Goal: Task Accomplishment & Management: Complete application form

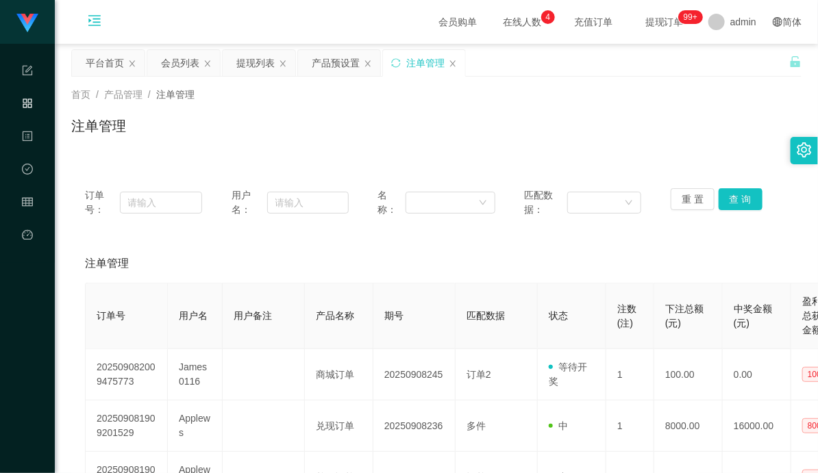
drag, startPoint x: 81, startPoint y: 18, endPoint x: 77, endPoint y: 35, distance: 17.6
click at [81, 18] on icon "图标: menu-unfold" at bounding box center [94, 23] width 47 height 44
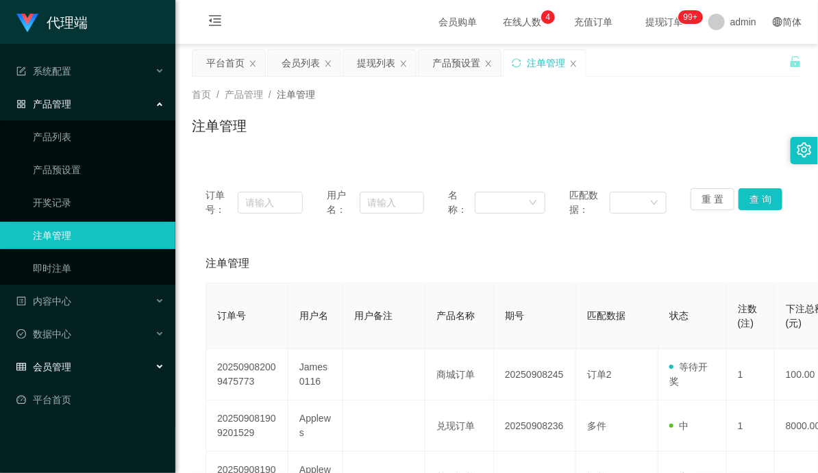
click at [101, 365] on div "会员管理" at bounding box center [87, 366] width 175 height 27
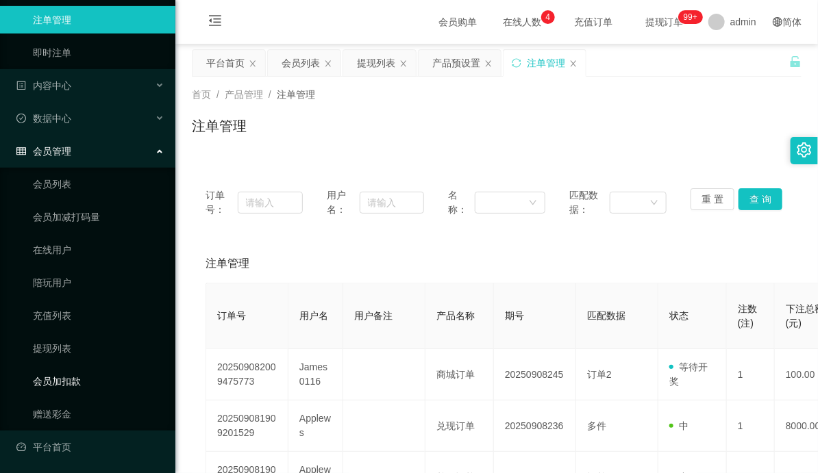
scroll to position [216, 0]
click at [62, 403] on link "赠送彩金" at bounding box center [98, 413] width 131 height 27
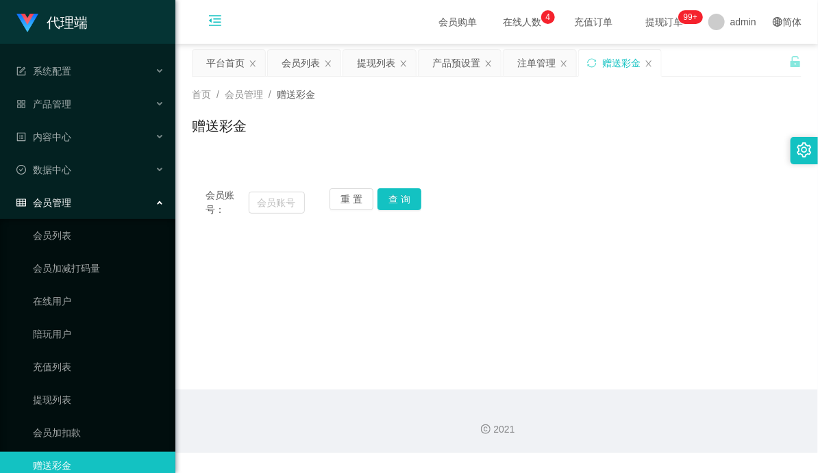
click at [214, 17] on icon "图标: menu-fold" at bounding box center [215, 21] width 14 height 14
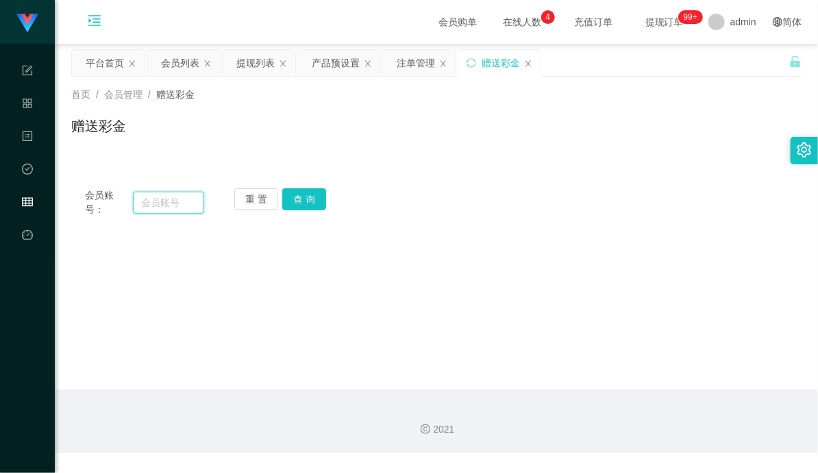
click at [162, 206] on input "text" at bounding box center [169, 203] width 72 height 22
paste input "Alex5298"
type input "Alex5298"
click at [310, 199] on button "查 询" at bounding box center [304, 199] width 44 height 22
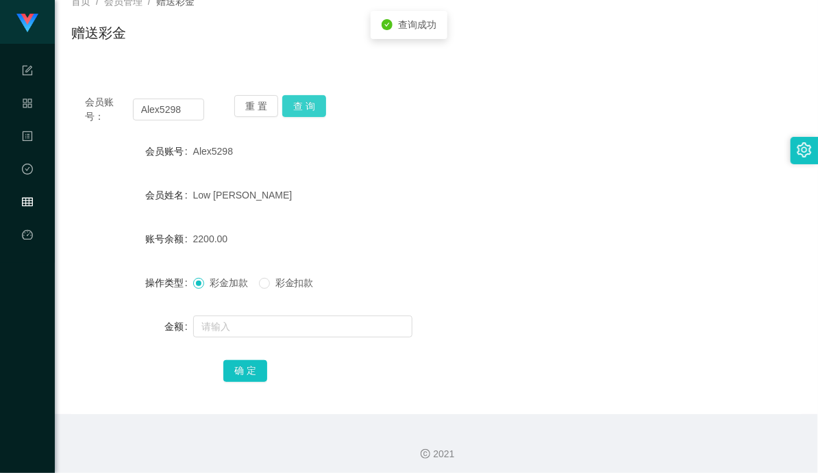
scroll to position [98, 0]
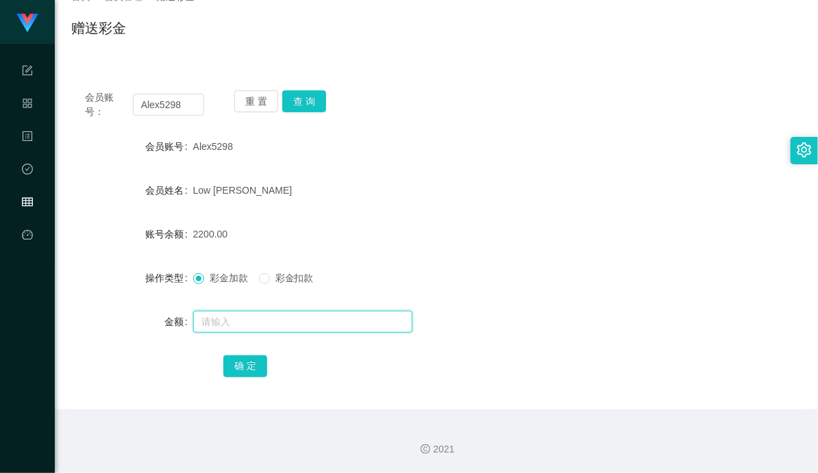
click at [249, 323] on input "text" at bounding box center [302, 322] width 219 height 22
type input "2000"
drag, startPoint x: 245, startPoint y: 373, endPoint x: 270, endPoint y: 357, distance: 28.9
click at [245, 372] on button "确 定" at bounding box center [245, 366] width 44 height 22
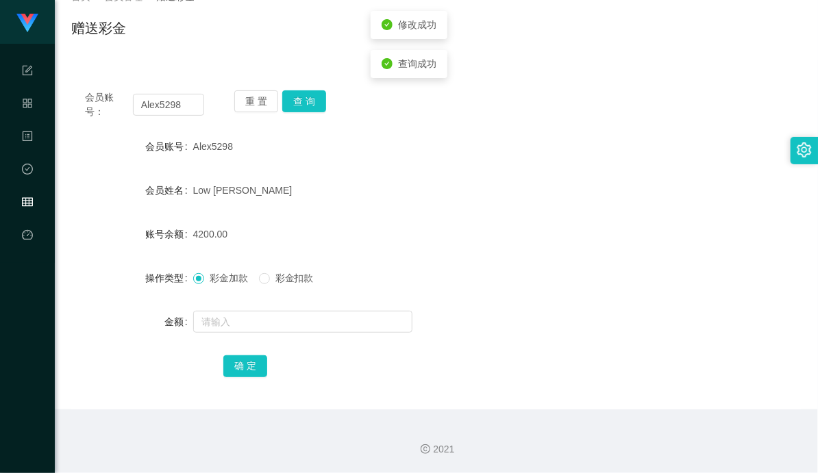
drag, startPoint x: 494, startPoint y: 229, endPoint x: 538, endPoint y: 192, distance: 56.8
click at [495, 229] on div "4200.00" at bounding box center [406, 234] width 426 height 27
click at [171, 98] on input "Alex5298" at bounding box center [169, 105] width 72 height 22
paste input "91215120"
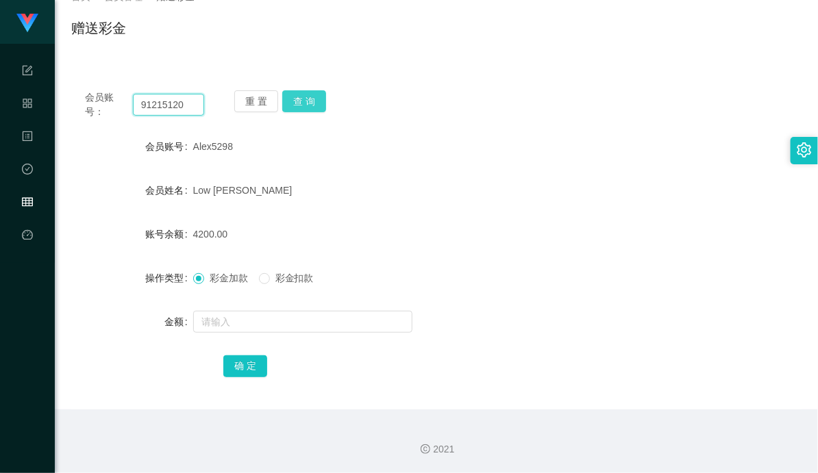
type input "91215120"
click at [310, 94] on button "查 询" at bounding box center [304, 101] width 44 height 22
click at [507, 131] on div "会员账号： 91215120 重 置 查 询 会员账号 91215120 会员姓名 [PERSON_NAME] 账号余额 500.00 操作类型 彩金加款 彩…" at bounding box center [436, 243] width 730 height 333
click at [350, 181] on div "[PERSON_NAME]" at bounding box center [406, 190] width 426 height 27
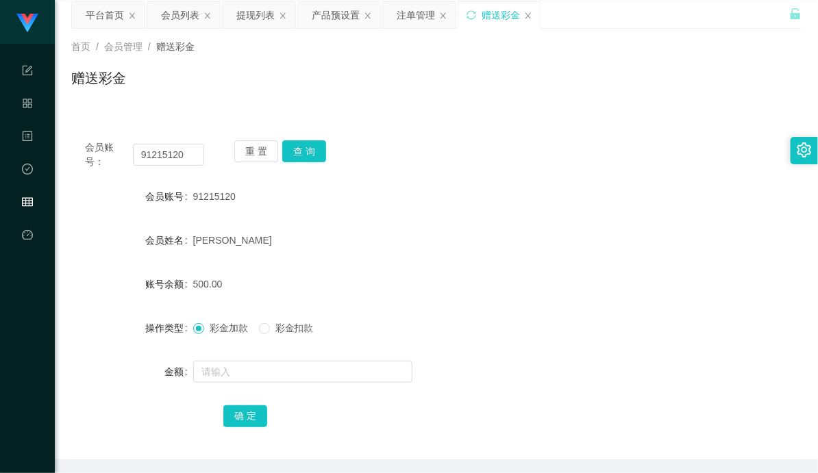
scroll to position [0, 0]
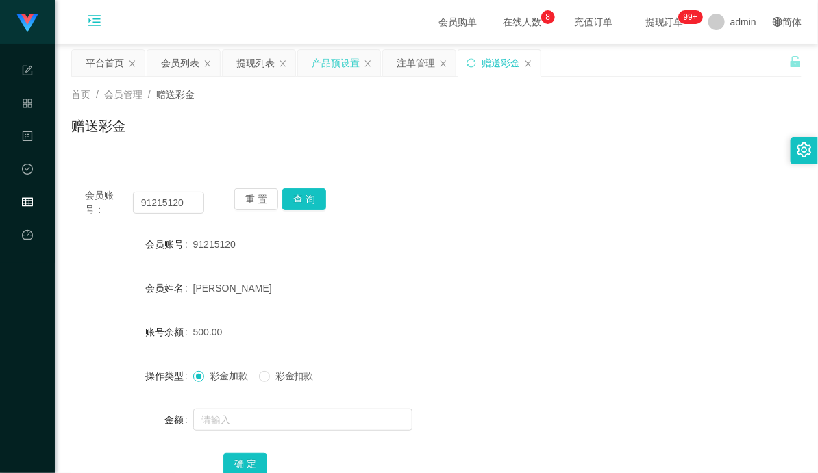
click at [349, 66] on div "产品预设置" at bounding box center [336, 63] width 48 height 26
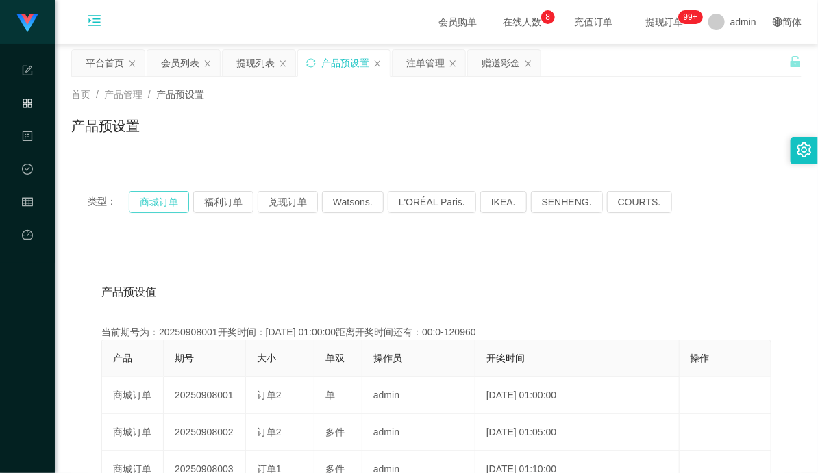
click at [171, 201] on button "商城订单" at bounding box center [159, 202] width 60 height 22
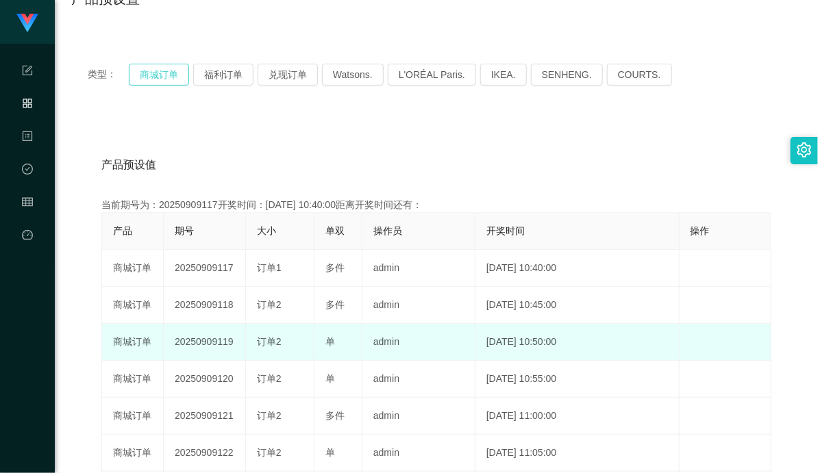
scroll to position [152, 0]
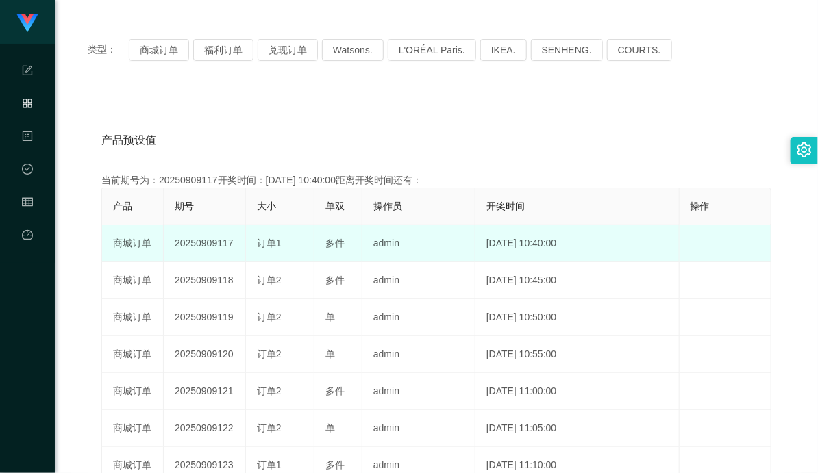
drag, startPoint x: 212, startPoint y: 245, endPoint x: 308, endPoint y: 242, distance: 95.9
click at [308, 242] on tr "商城订单 20250909117 订单1 多件 admin [DATE] 10:40:00 编 辑 限制投注" at bounding box center [436, 243] width 669 height 37
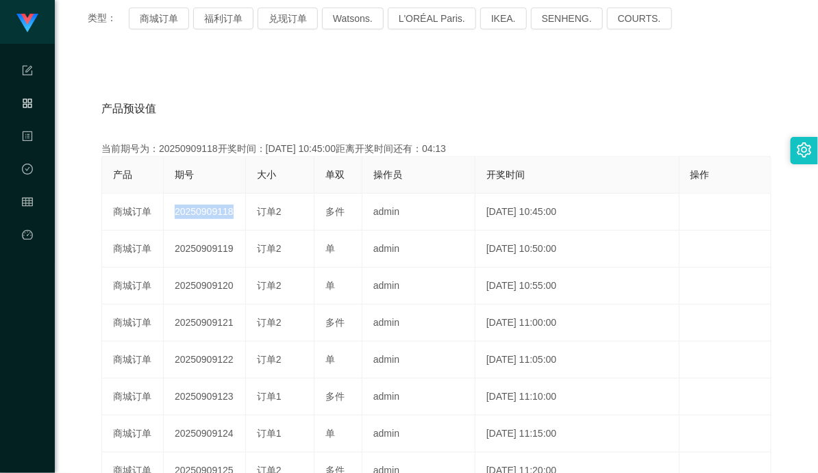
scroll to position [0, 0]
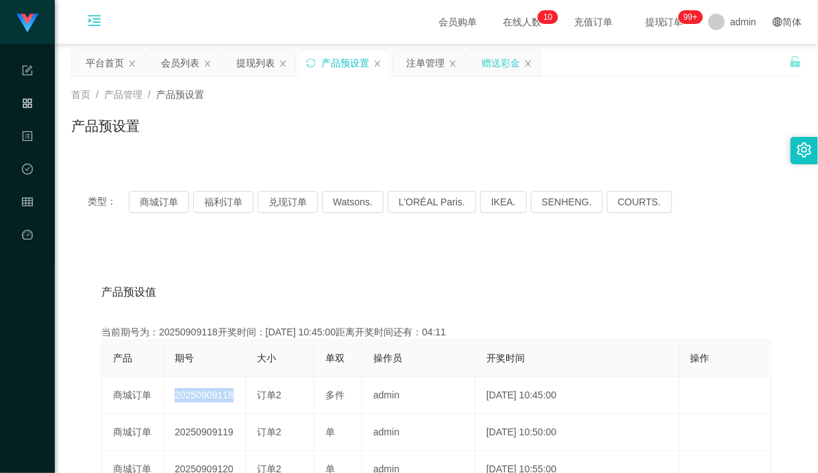
click at [485, 65] on div "赠送彩金" at bounding box center [500, 63] width 38 height 26
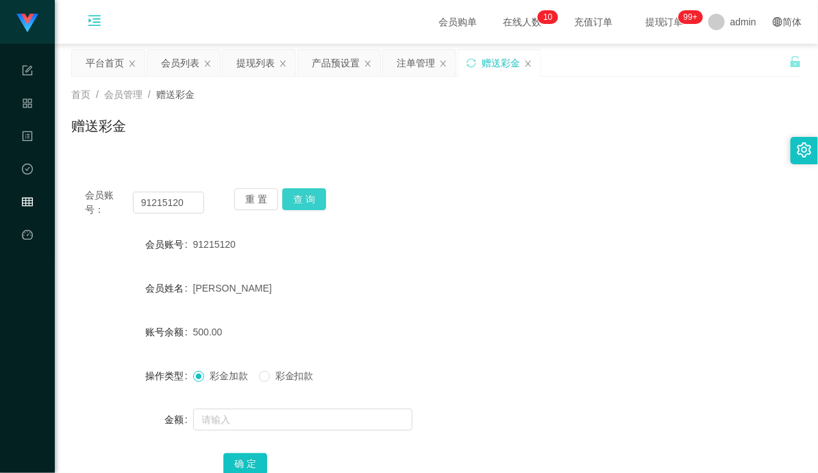
click at [305, 202] on button "查 询" at bounding box center [304, 199] width 44 height 22
click at [307, 201] on button "查 询" at bounding box center [304, 199] width 44 height 22
